Goal: Task Accomplishment & Management: Manage account settings

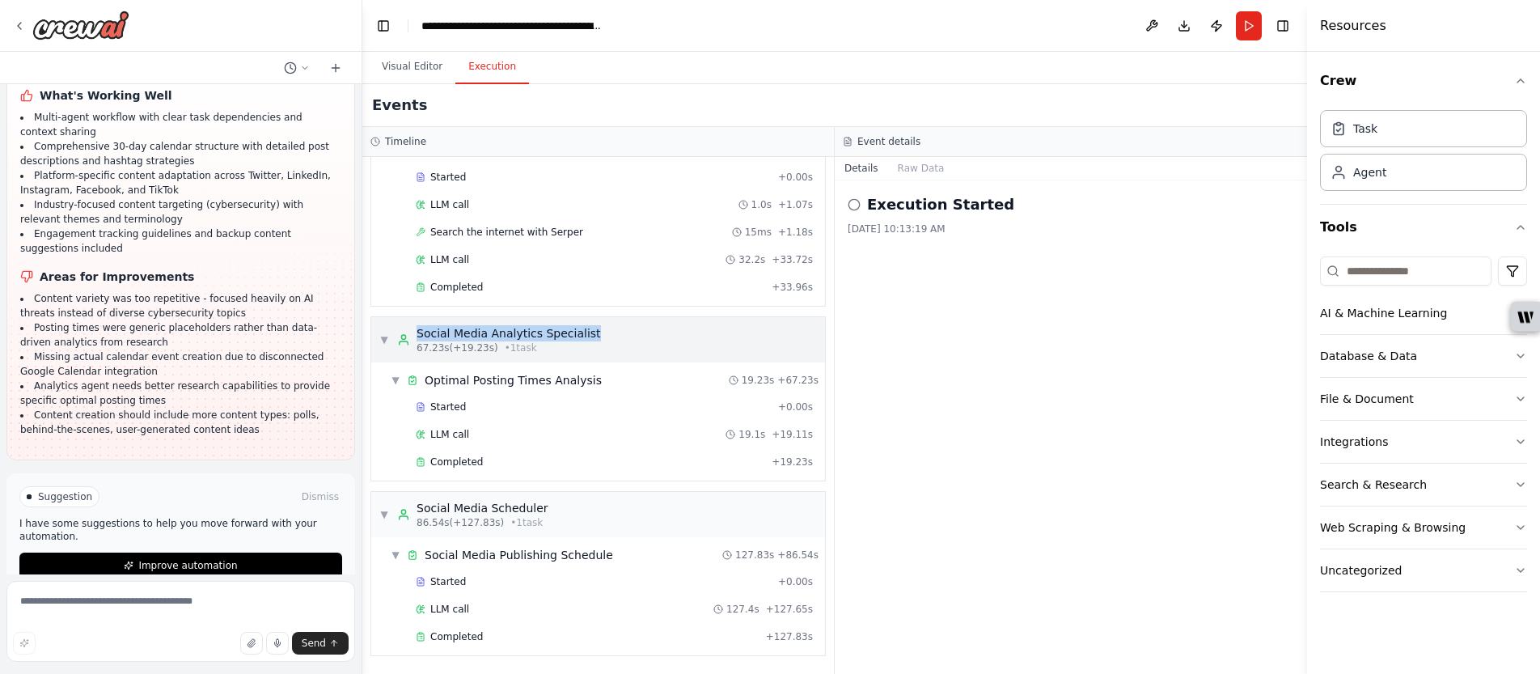
drag, startPoint x: 771, startPoint y: 311, endPoint x: 710, endPoint y: 334, distance: 64.8
click at [710, 334] on div "▼ Social Media Content Strategist 7.06s (+26.21s) • 1 task ▼ Trend Analysis and…" at bounding box center [598, 415] width 472 height 517
click at [15, 24] on icon at bounding box center [19, 25] width 13 height 13
click at [21, 26] on icon at bounding box center [19, 25] width 13 height 13
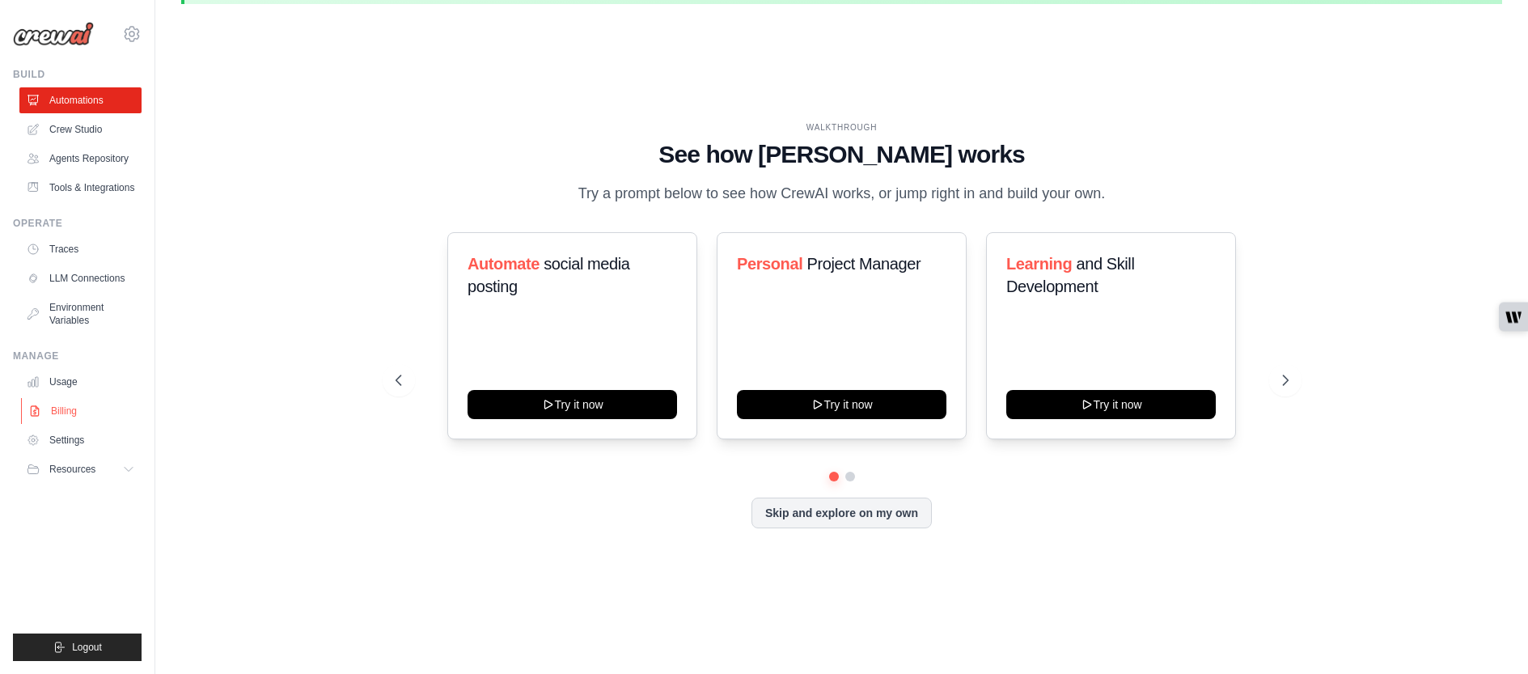
click at [57, 409] on link "Billing" at bounding box center [82, 411] width 122 height 26
